Goal: Information Seeking & Learning: Learn about a topic

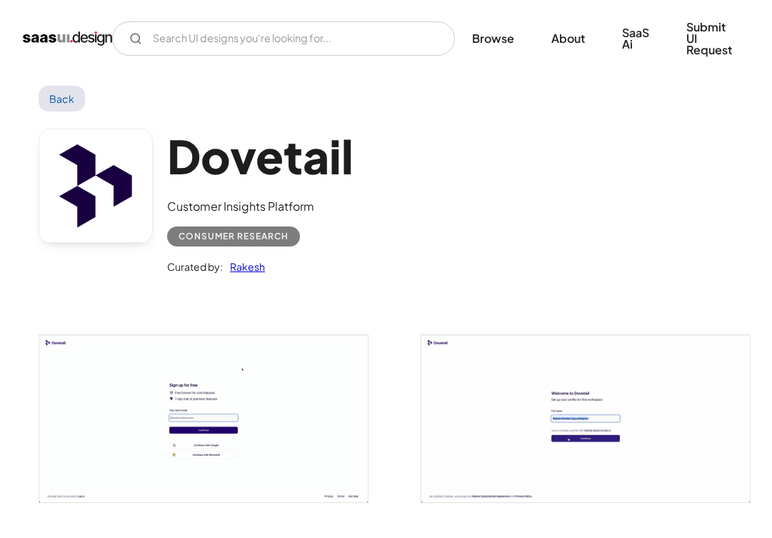
scroll to position [4, 0]
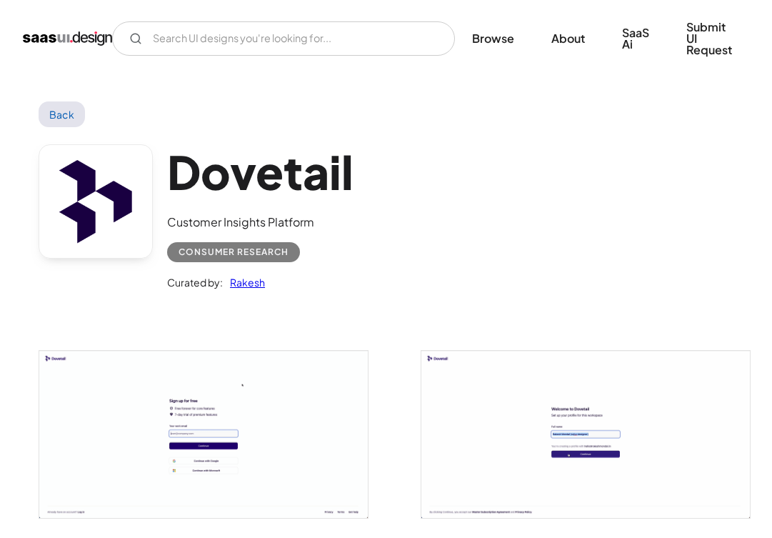
click at [406, 266] on div "Dovetail Customer Insights Platform Consumer Research Curated by: Rakesh" at bounding box center [386, 220] width 695 height 186
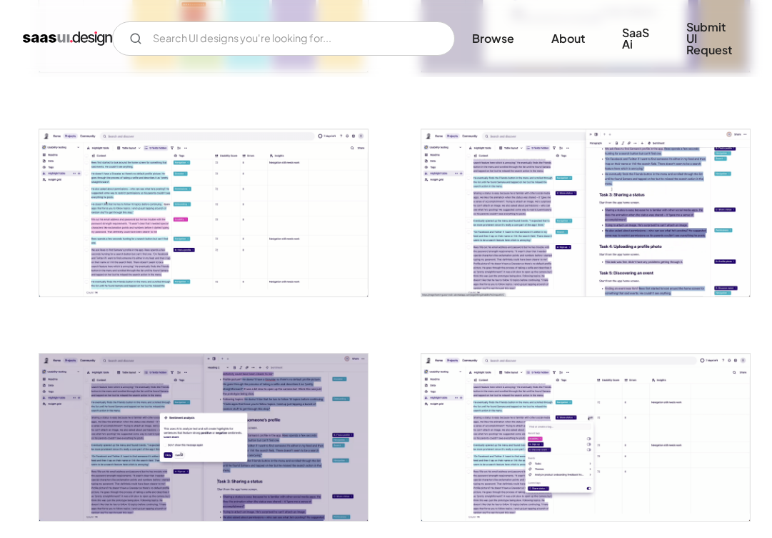
scroll to position [1582, 0]
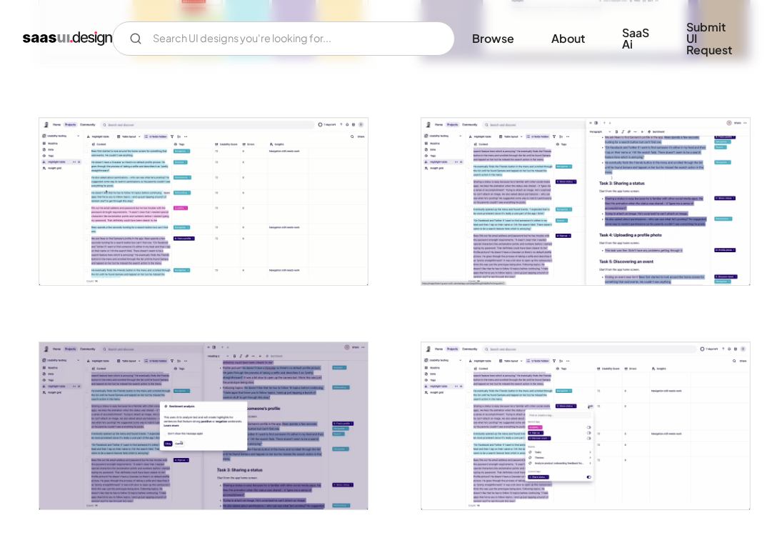
click at [233, 401] on img "open lightbox" at bounding box center [203, 425] width 328 height 167
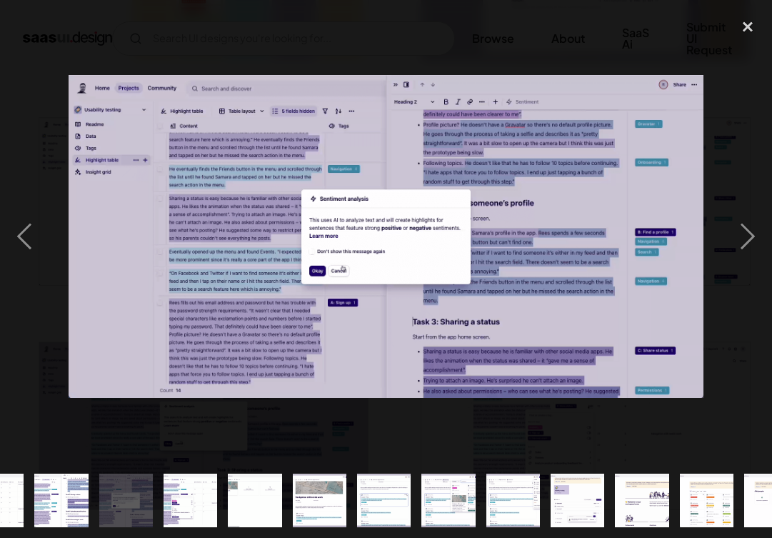
scroll to position [0, 851]
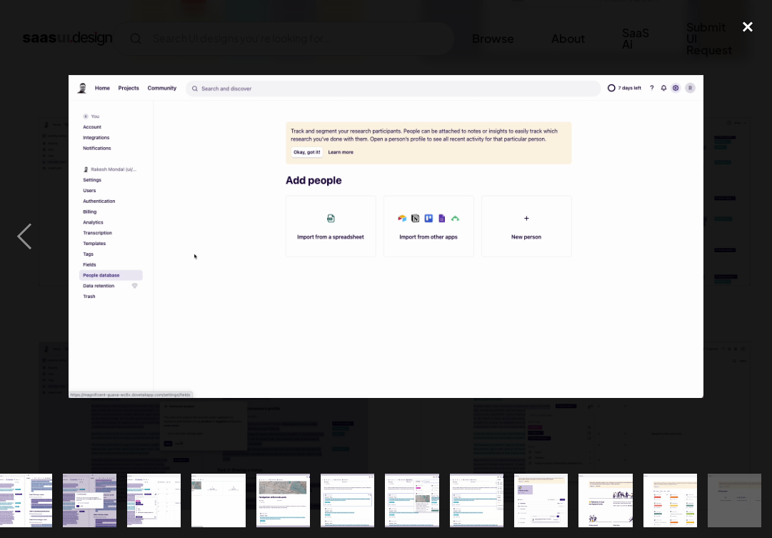
click at [747, 30] on div "close lightbox" at bounding box center [747, 26] width 49 height 31
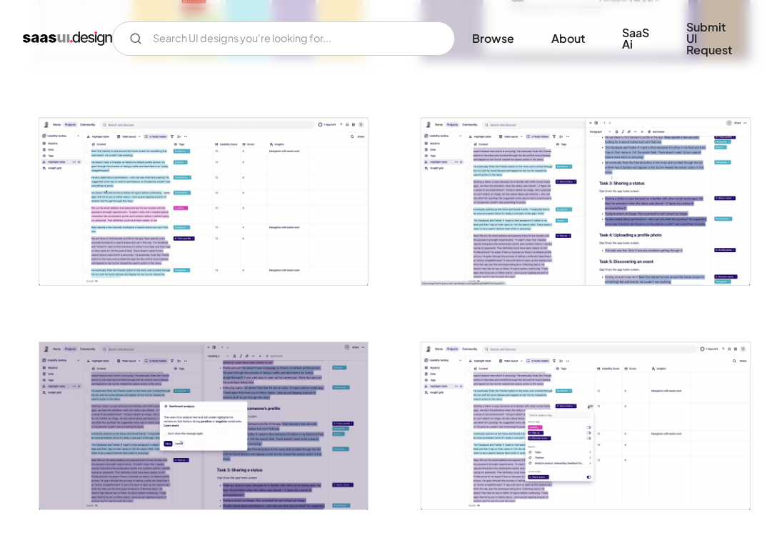
scroll to position [0, 0]
click at [76, 28] on img "home" at bounding box center [67, 38] width 89 height 23
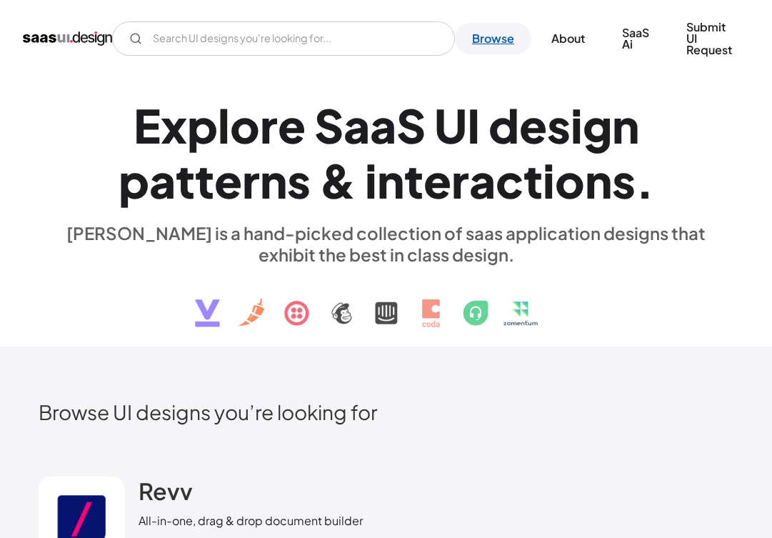
click at [483, 43] on link "Browse" at bounding box center [493, 38] width 76 height 31
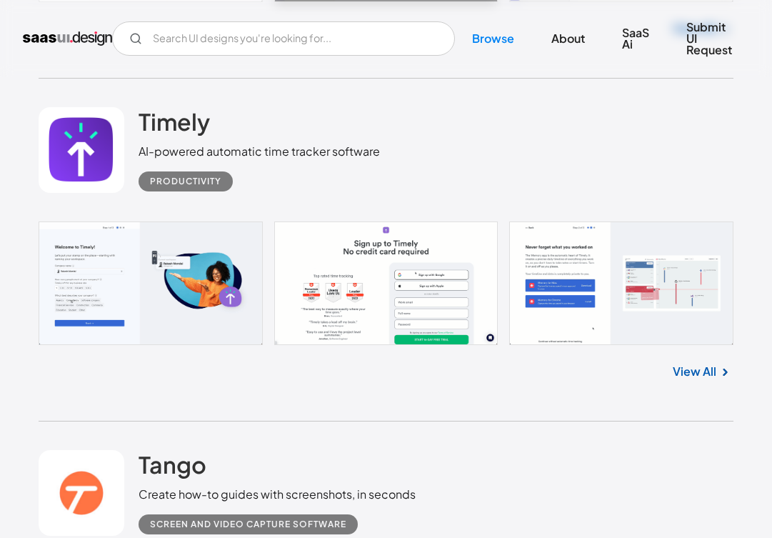
scroll to position [6222, 0]
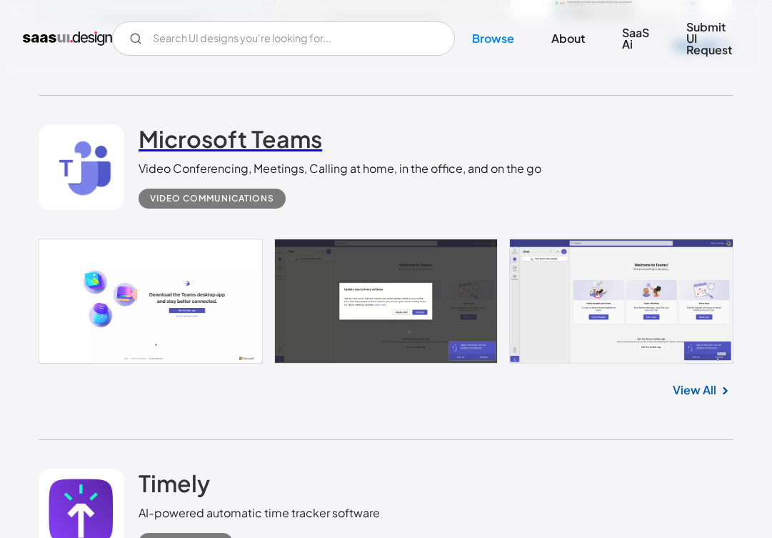
click at [212, 131] on h2 "Microsoft Teams" at bounding box center [230, 138] width 183 height 29
click at [625, 46] on link "SaaS Ai" at bounding box center [635, 38] width 61 height 43
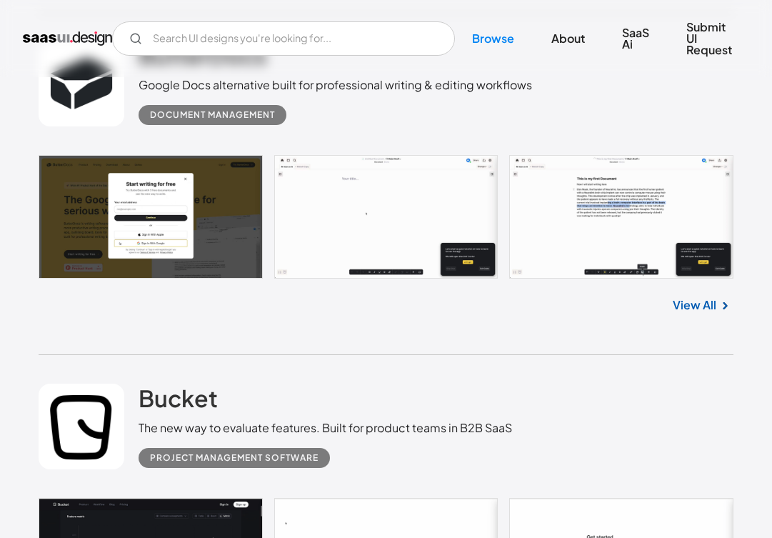
scroll to position [2898, 0]
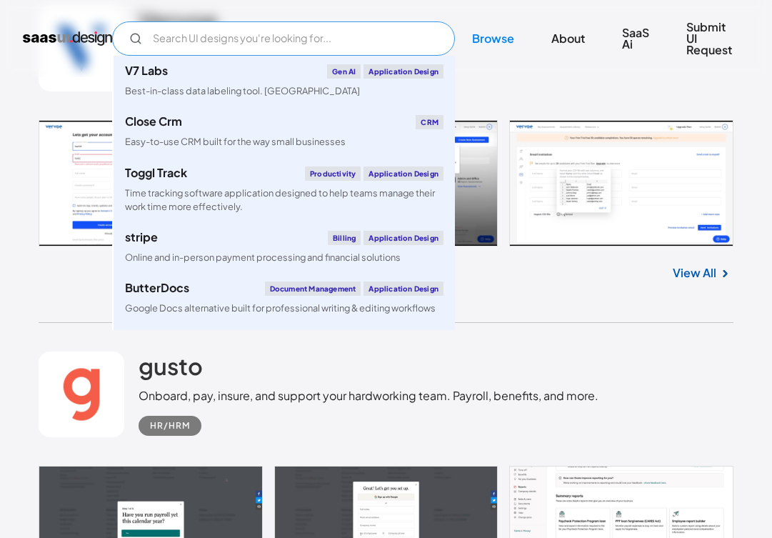
click at [240, 36] on input "Email Form" at bounding box center [283, 38] width 343 height 34
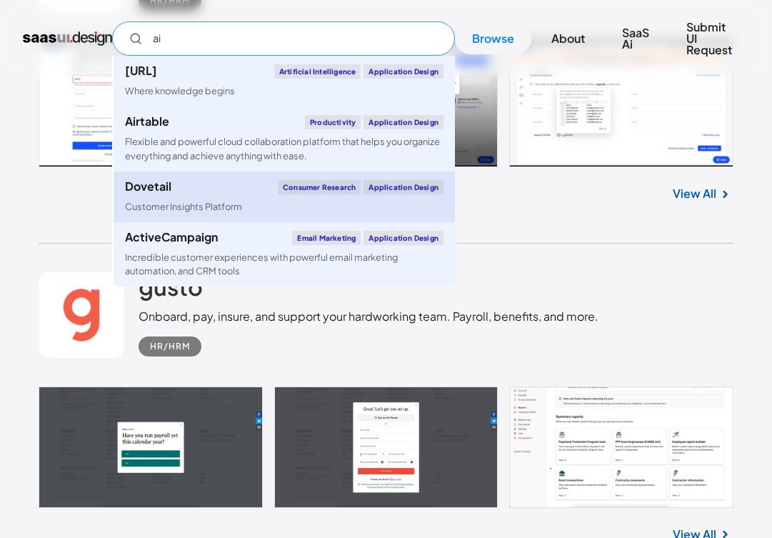
scroll to position [2979, 0]
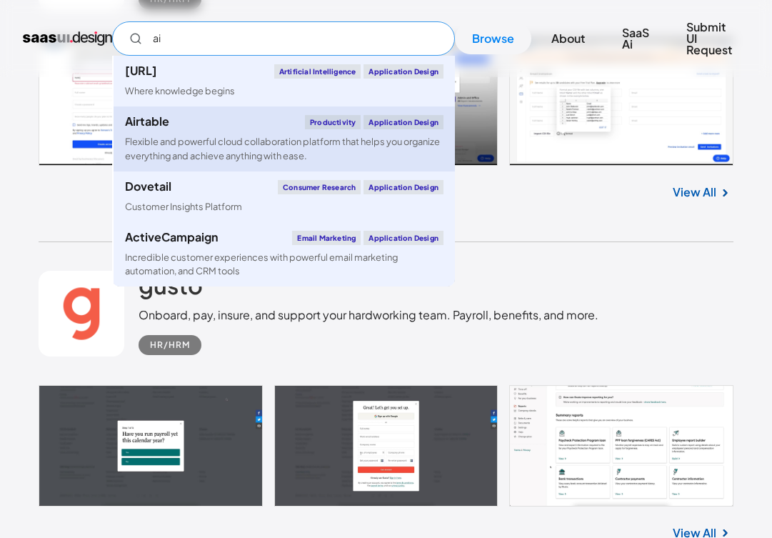
click at [220, 131] on link "Airtable Productivity Application Design Flexible and powerful cloud collaborat…" at bounding box center [284, 138] width 341 height 64
type input "ai"
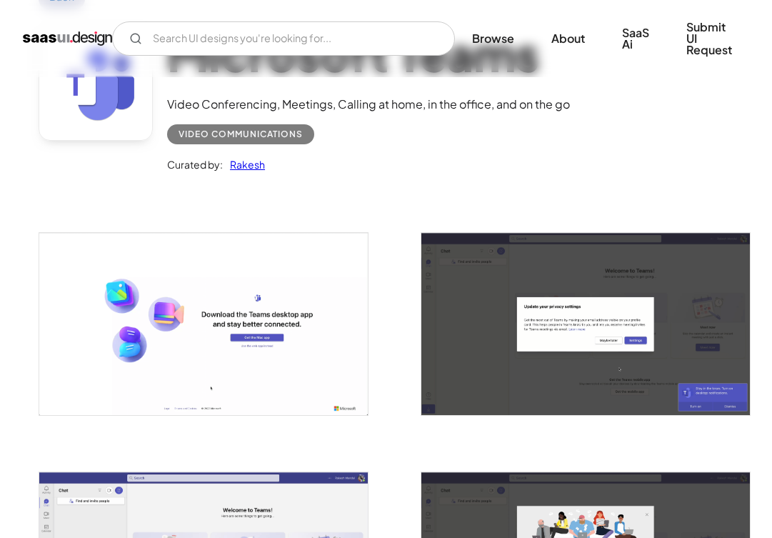
scroll to position [165, 0]
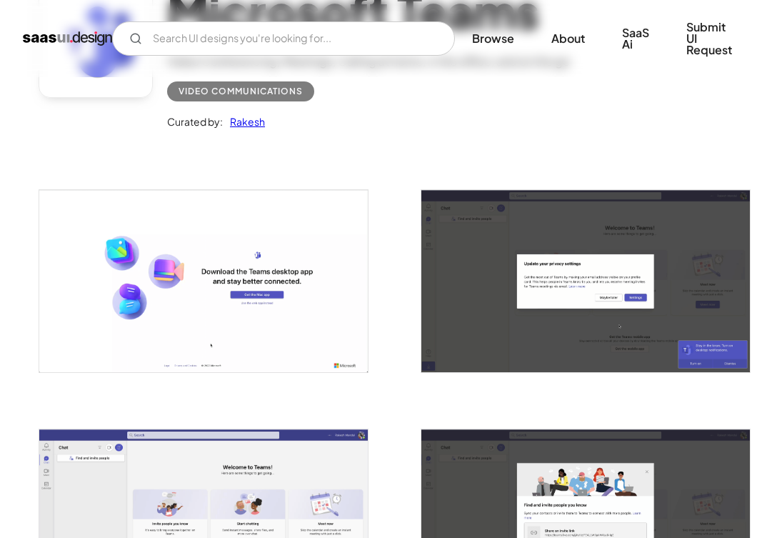
click at [212, 264] on img "open lightbox" at bounding box center [203, 281] width 328 height 182
click at [441, 124] on div "Curated by: Rakesh" at bounding box center [368, 115] width 403 height 29
